Goal: Navigation & Orientation: Find specific page/section

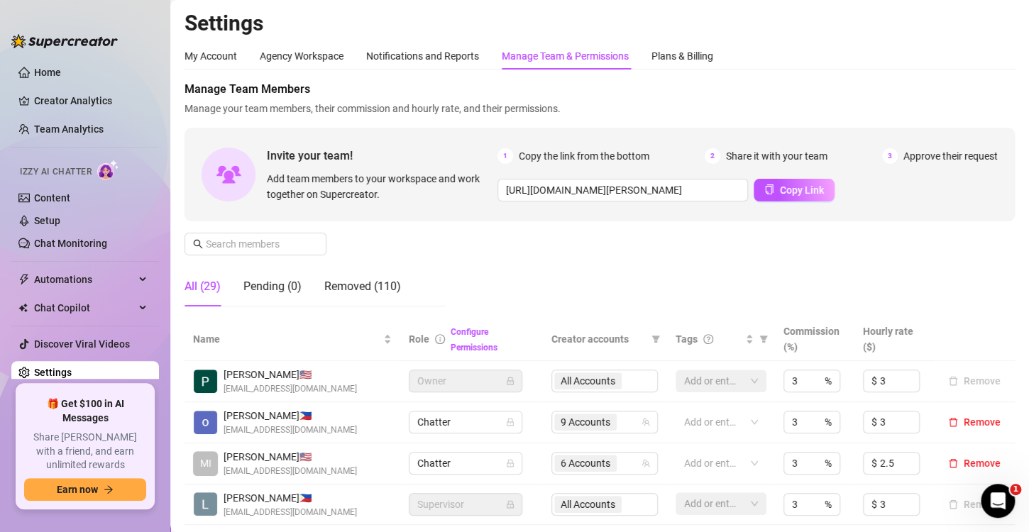
click at [55, 60] on ul "Home Creator Analytics Team Analytics Izzy AI Chatter Content Setup Chat Monito…" at bounding box center [85, 217] width 148 height 324
click at [61, 75] on link "Home" at bounding box center [47, 72] width 27 height 11
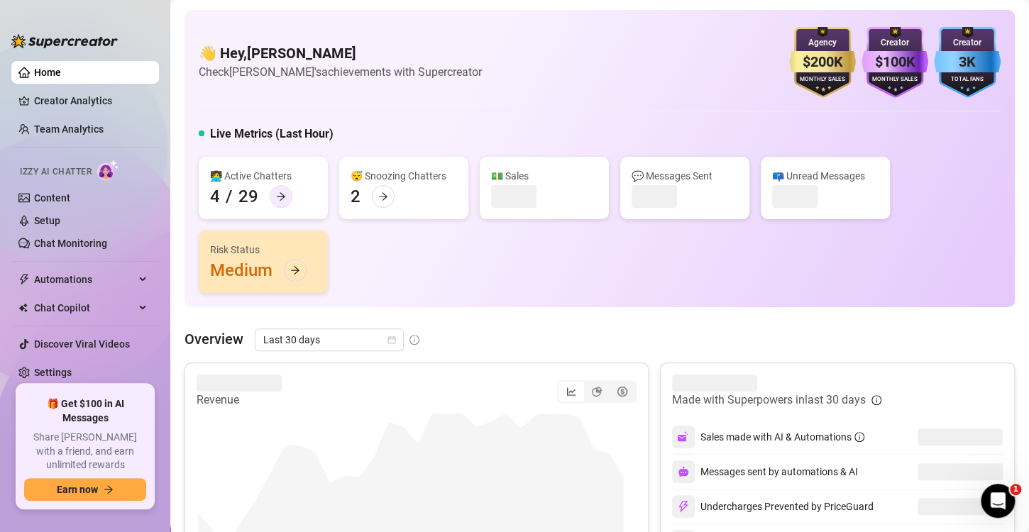
click at [285, 185] on div at bounding box center [281, 196] width 23 height 23
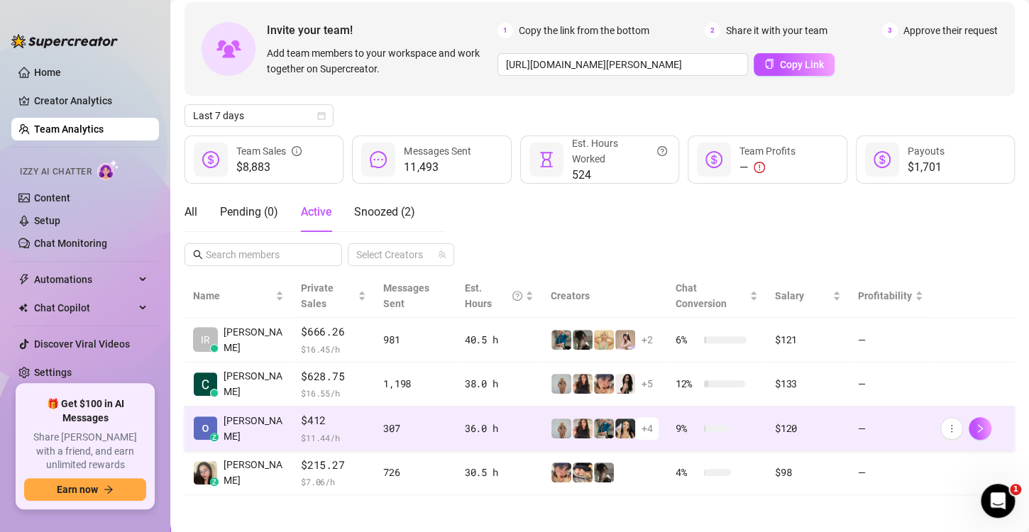
scroll to position [53, 0]
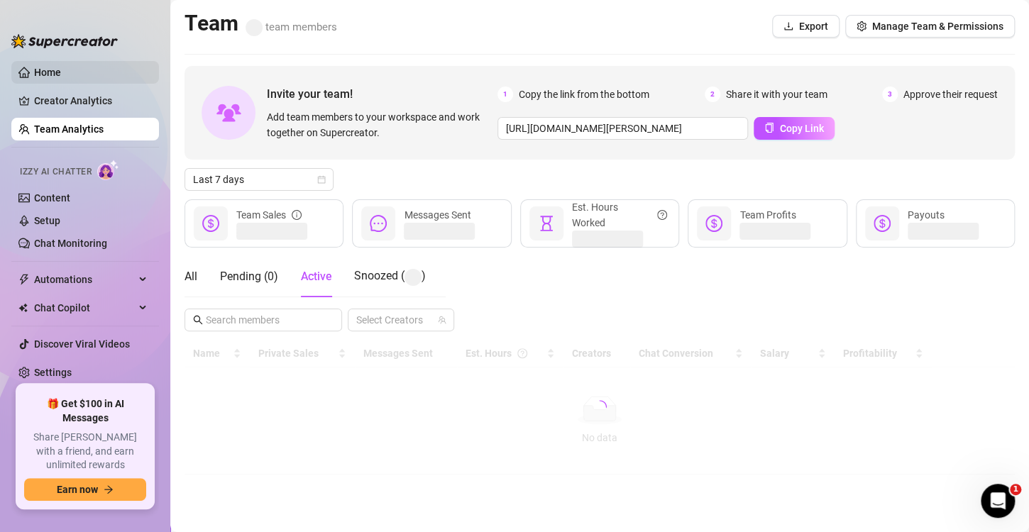
click at [61, 74] on link "Home" at bounding box center [47, 72] width 27 height 11
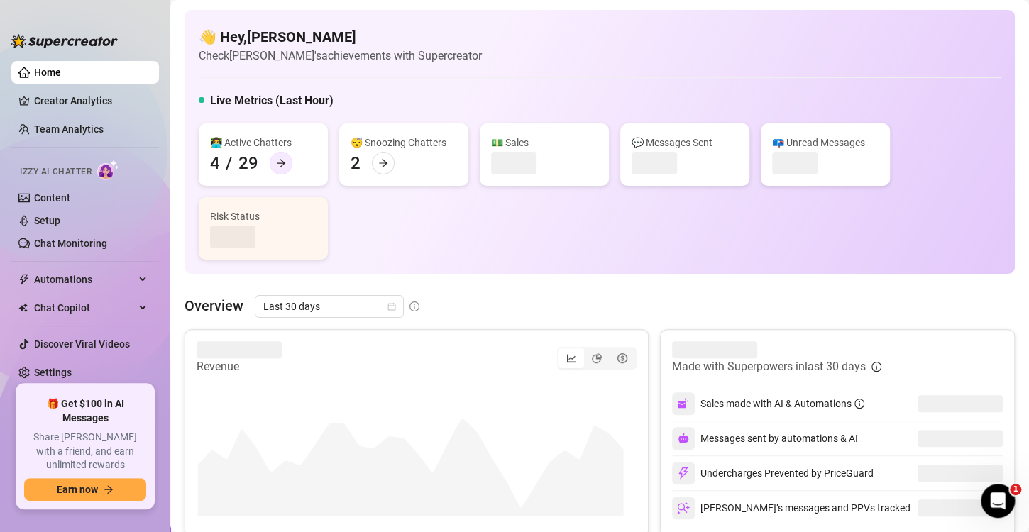
click at [277, 150] on div "👩‍💻 Active Chatters" at bounding box center [263, 143] width 106 height 16
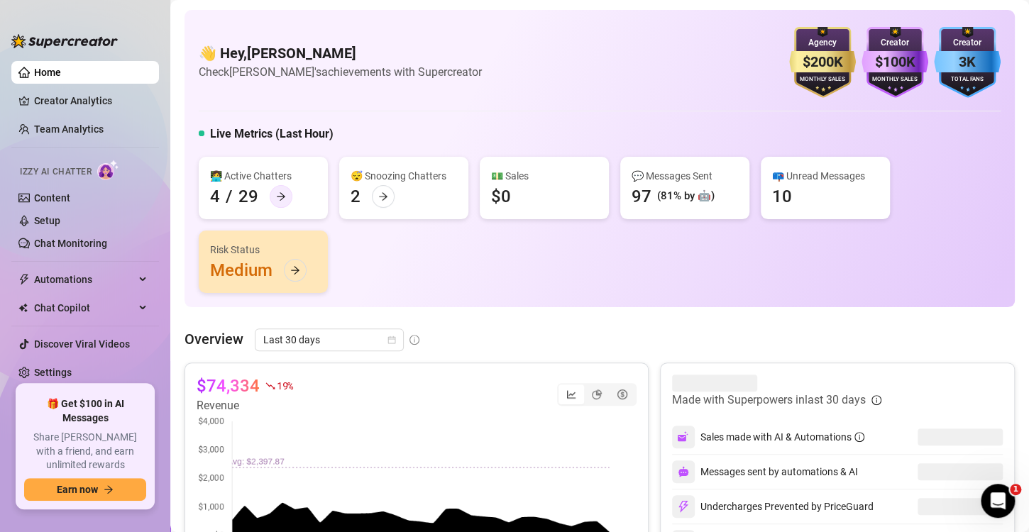
click at [277, 199] on icon "arrow-right" at bounding box center [281, 197] width 10 height 10
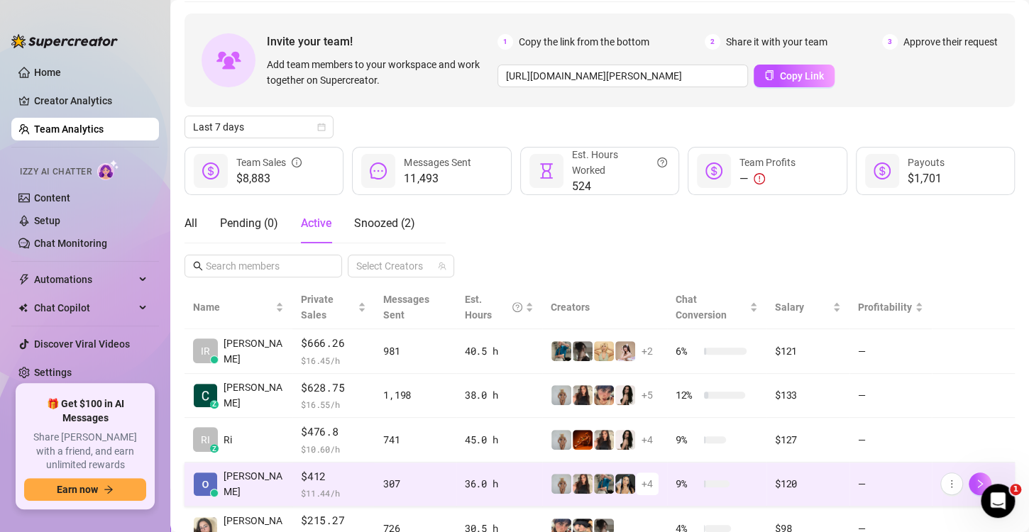
scroll to position [64, 0]
